Goal: Find specific page/section: Find specific page/section

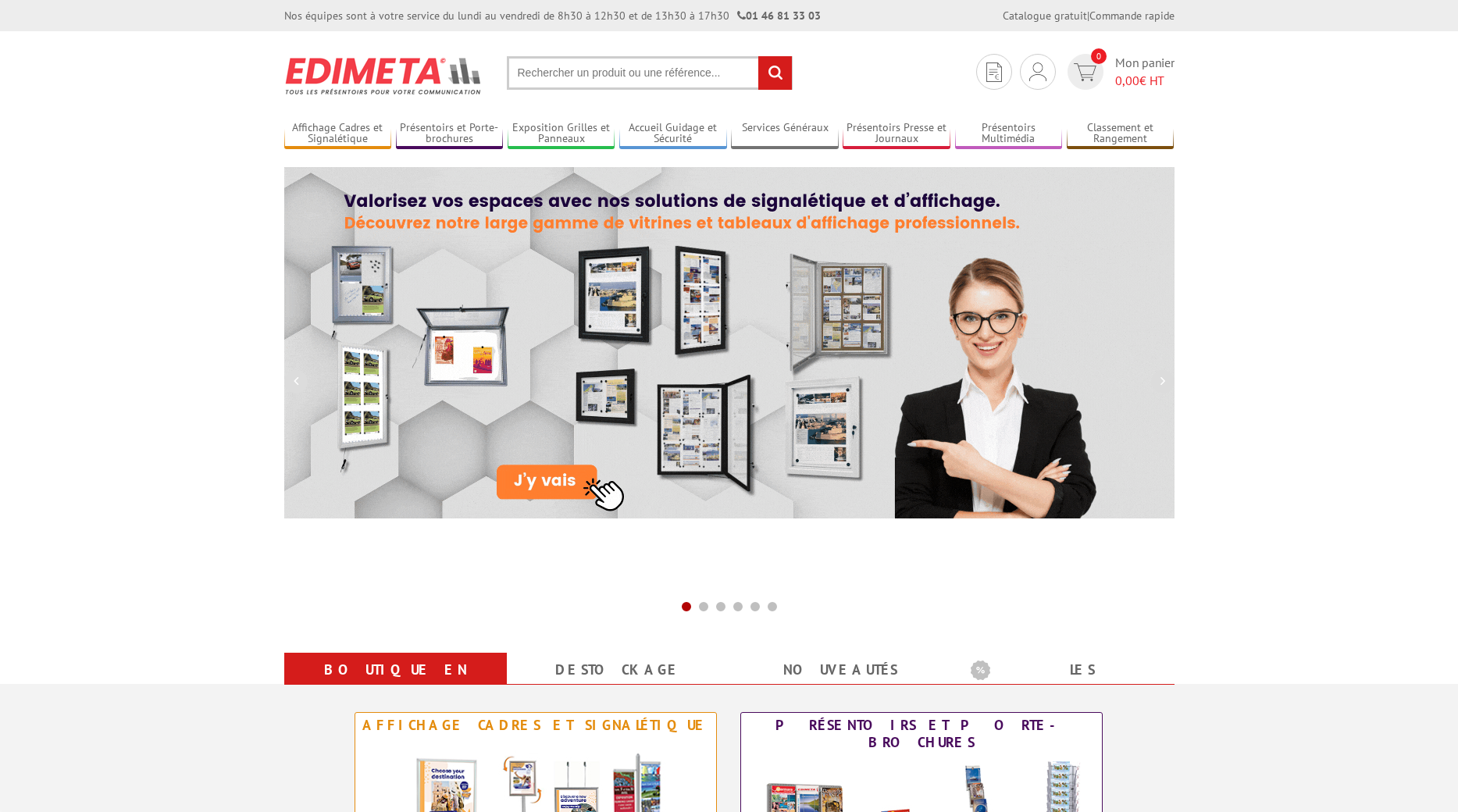
click at [550, 71] on input "text" at bounding box center [650, 72] width 286 height 33
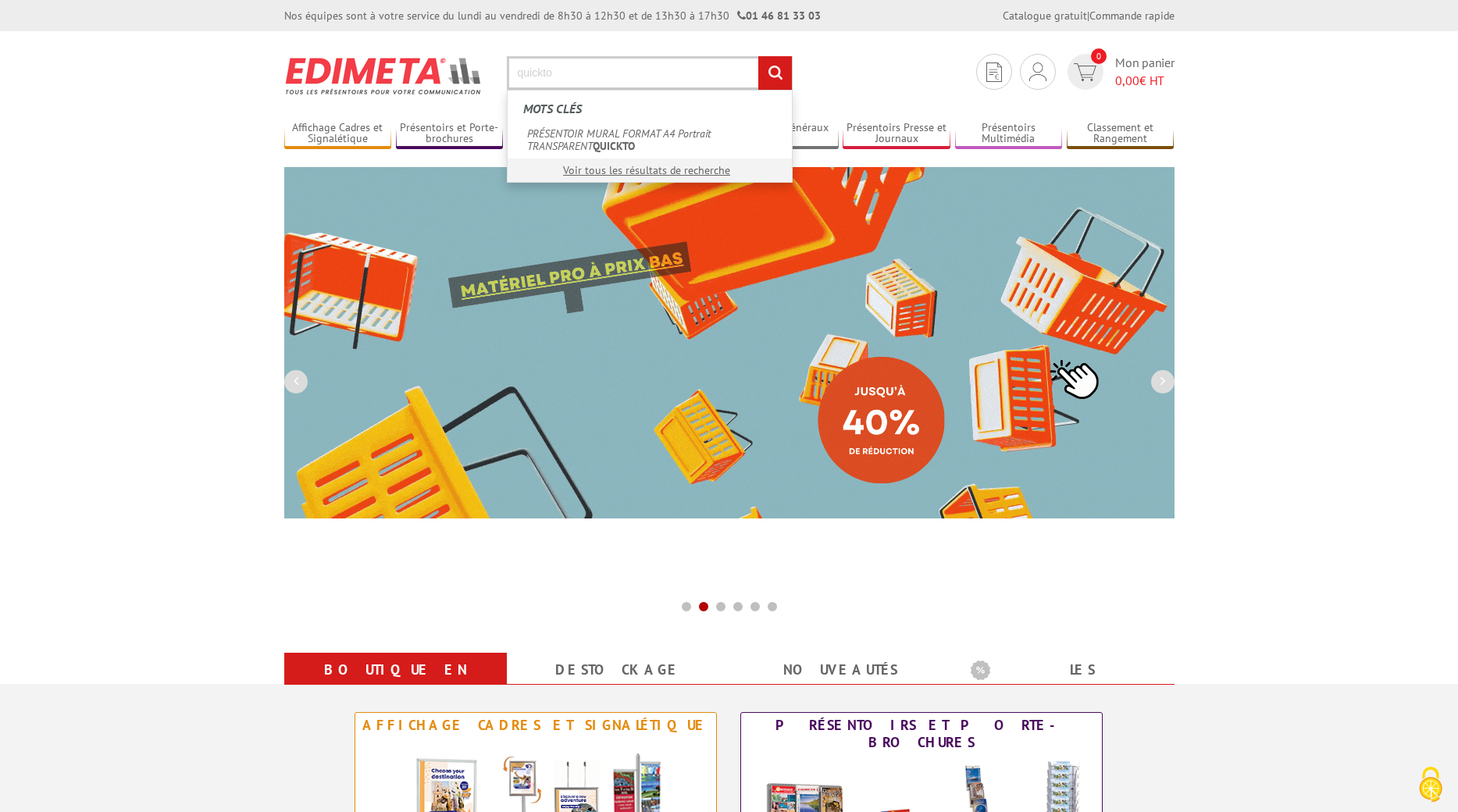
type input "quickto"
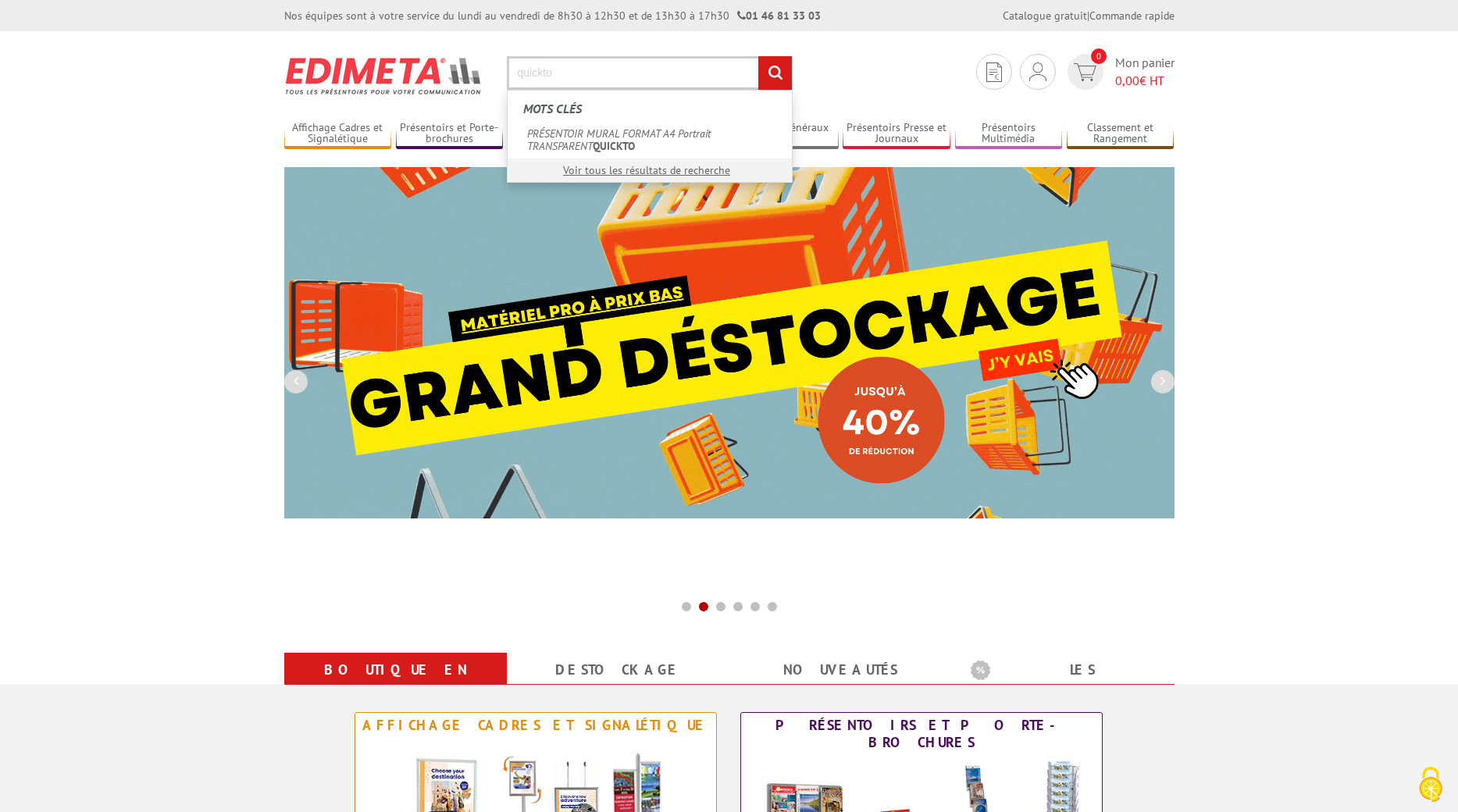
click at [772, 78] on input "rechercher" at bounding box center [775, 72] width 33 height 33
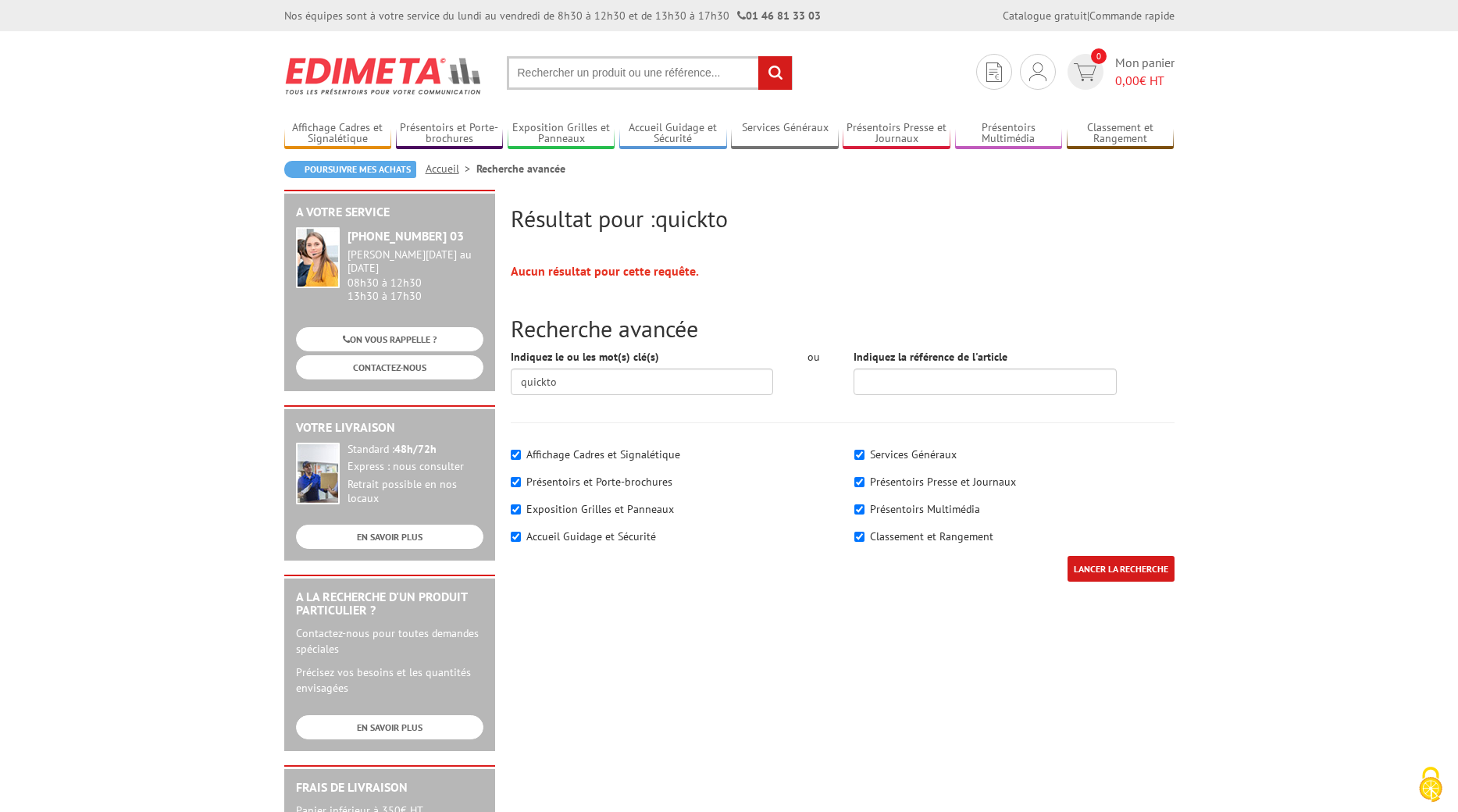
click at [1113, 572] on input "LANCER LA RECHERCHE" at bounding box center [1122, 569] width 107 height 26
click at [1111, 571] on input "LANCER LA RECHERCHE" at bounding box center [1122, 569] width 107 height 26
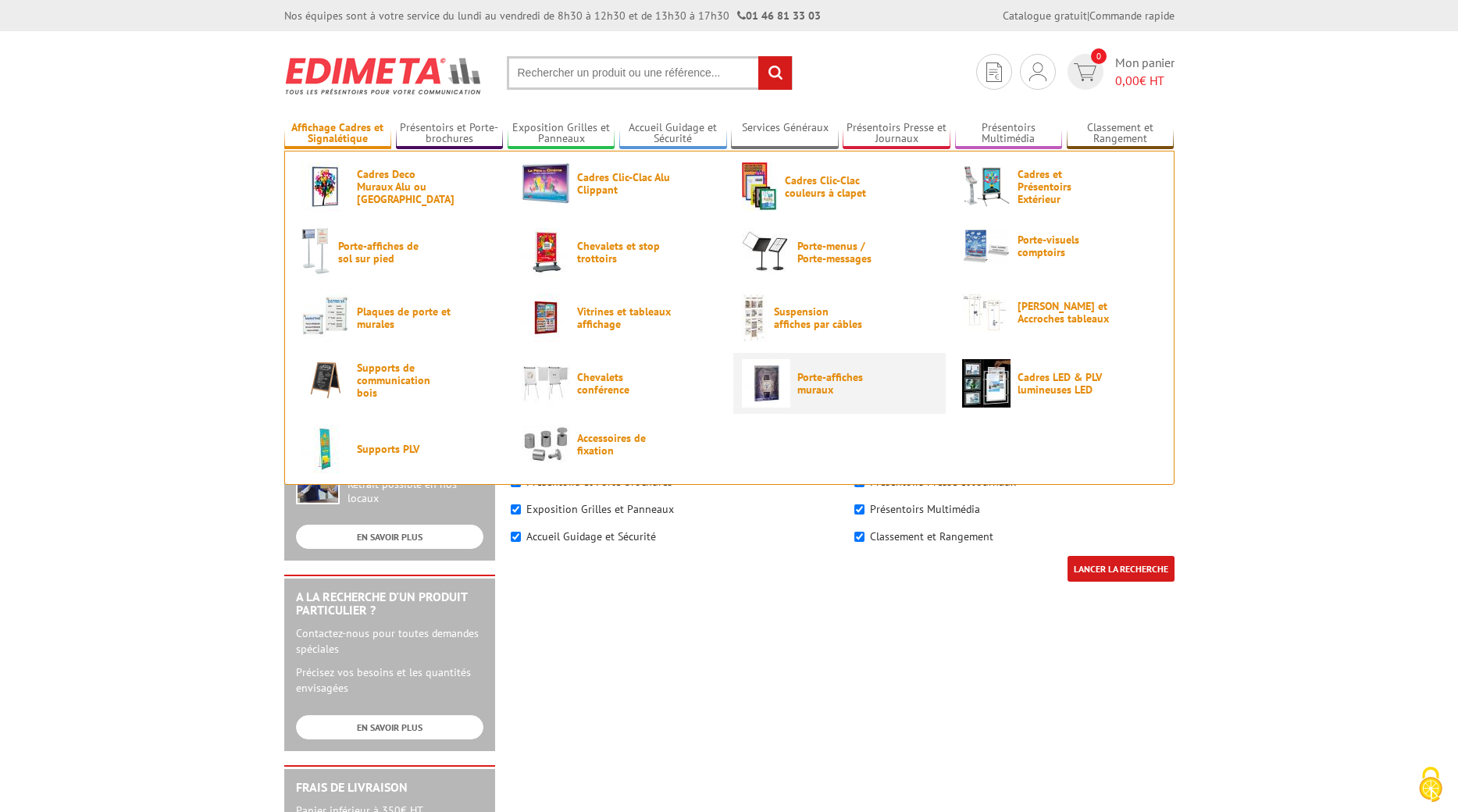
click at [805, 391] on span "Porte-affiches muraux" at bounding box center [845, 383] width 94 height 25
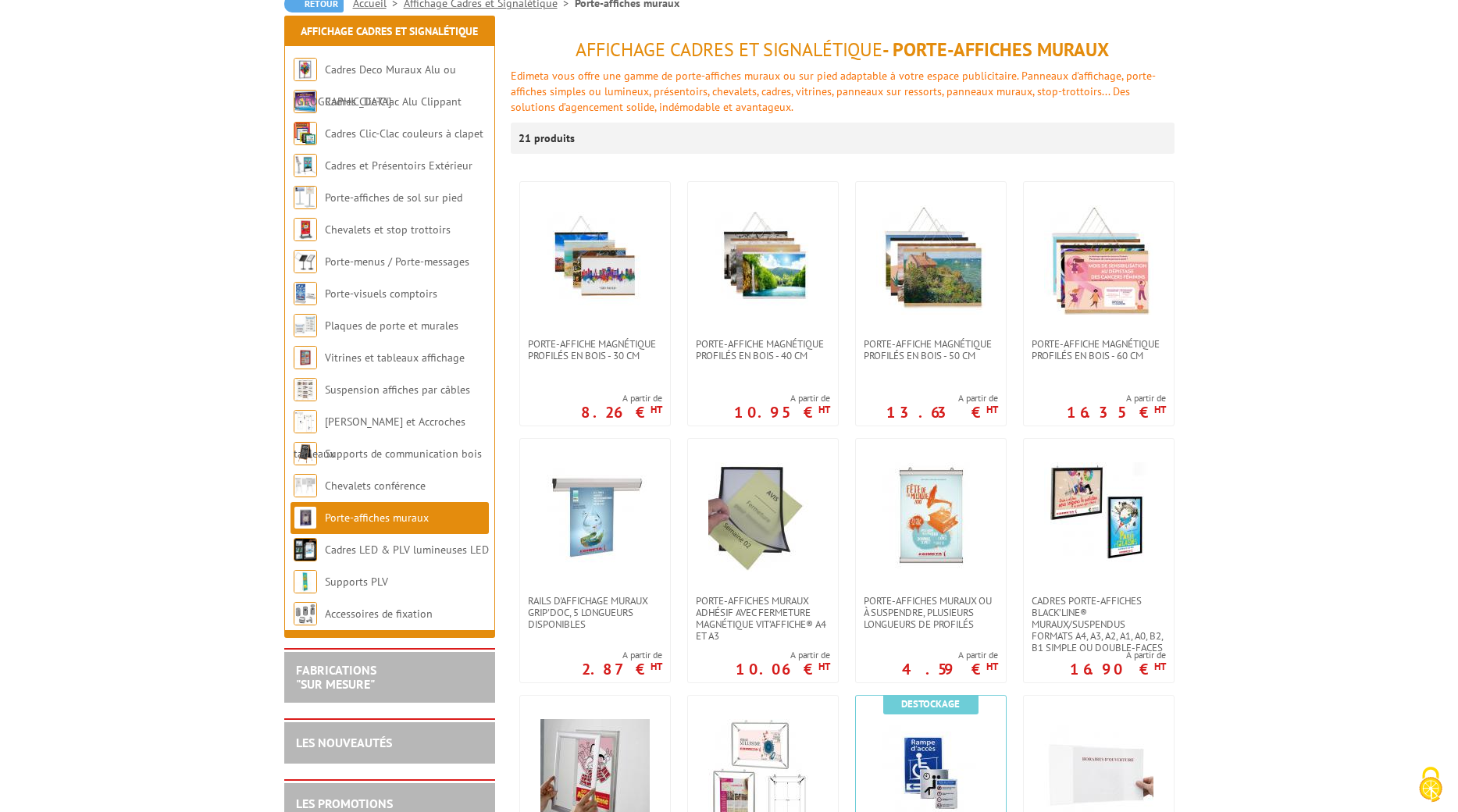
scroll to position [234, 0]
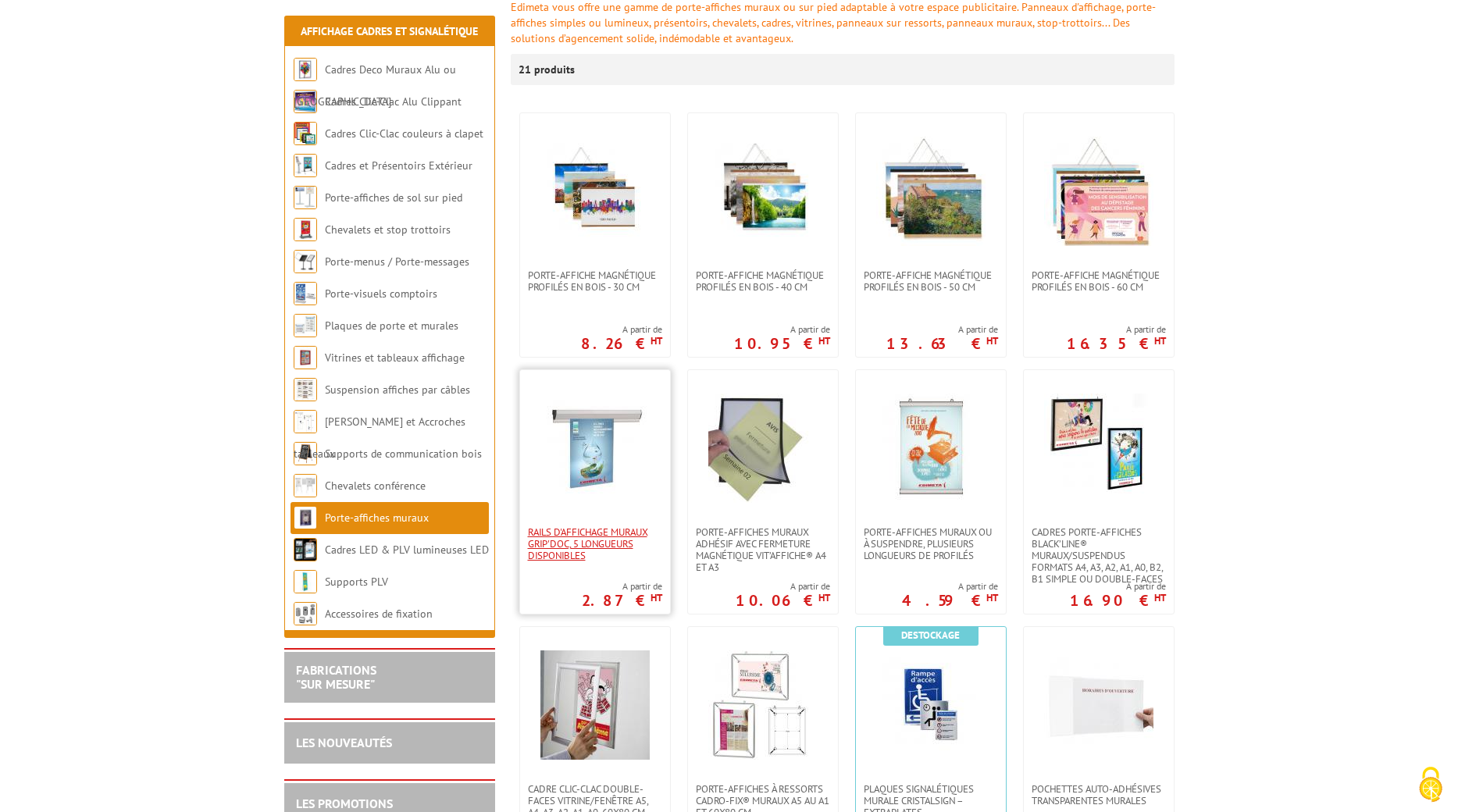
click at [601, 528] on span "Rails d'affichage muraux Grip'Doc, 5 longueurs disponibles" at bounding box center [595, 543] width 135 height 35
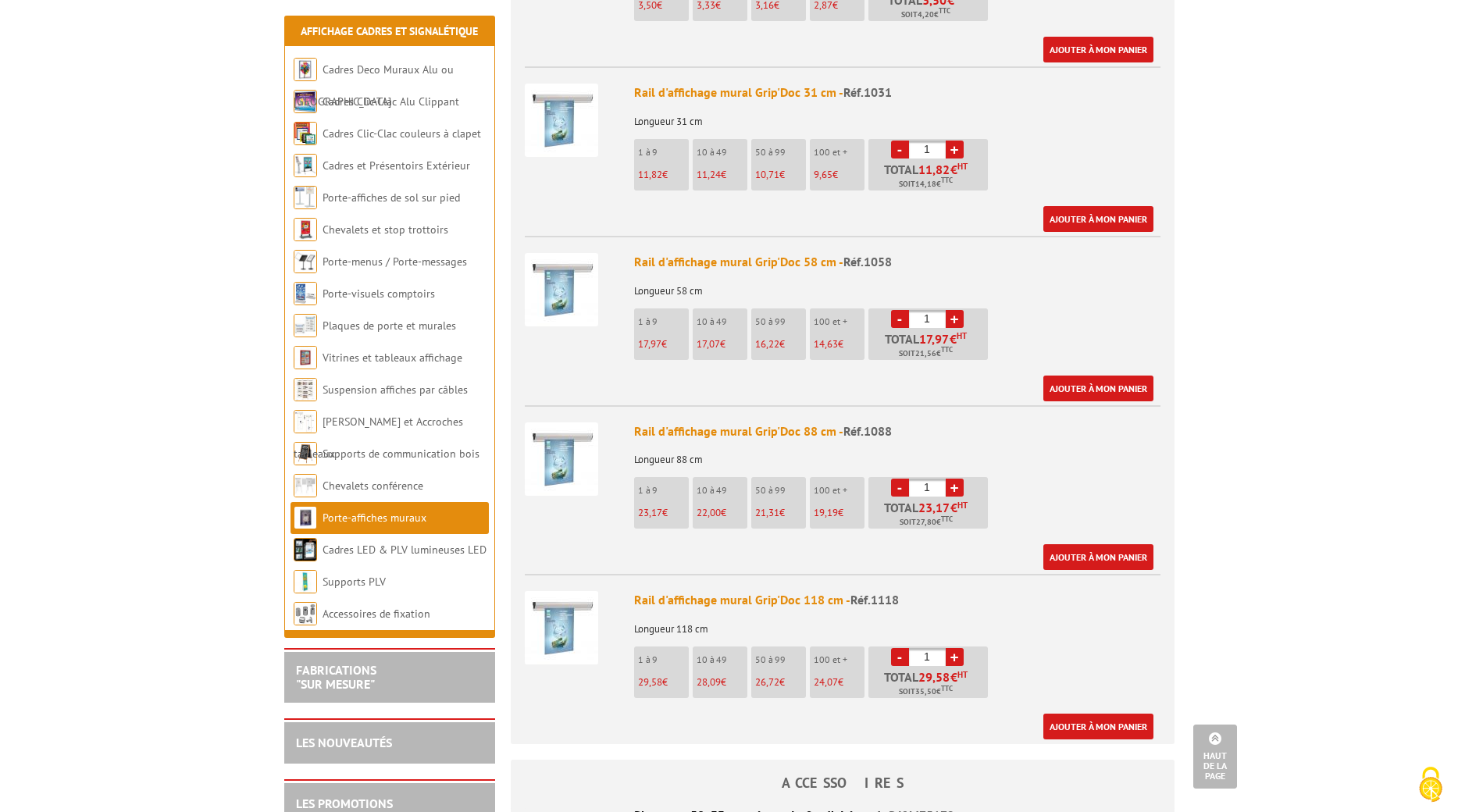
scroll to position [781, 0]
